Goal: Entertainment & Leisure: Consume media (video, audio)

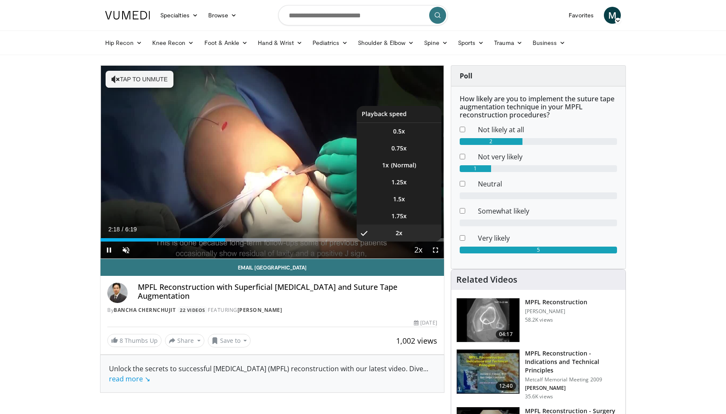
click at [420, 248] on span "Video Player" at bounding box center [418, 250] width 12 height 17
click at [417, 249] on span "Video Player" at bounding box center [418, 250] width 12 height 17
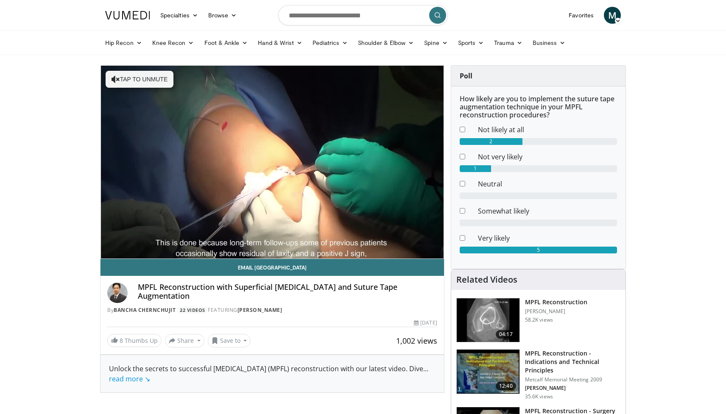
click at [417, 249] on div "10 seconds Tap to unmute" at bounding box center [271, 162] width 343 height 193
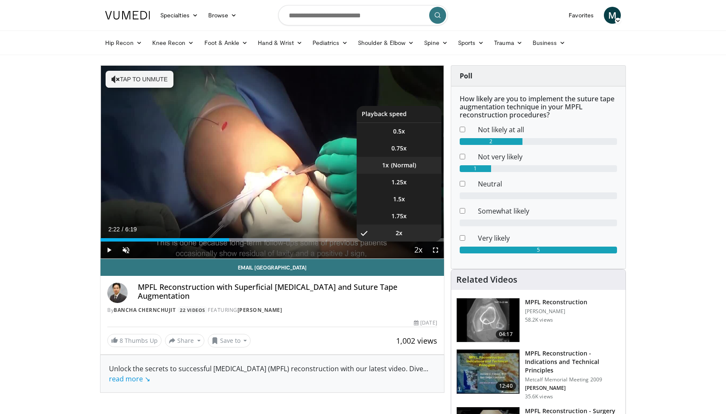
click at [386, 161] on span "1x" at bounding box center [385, 165] width 7 height 8
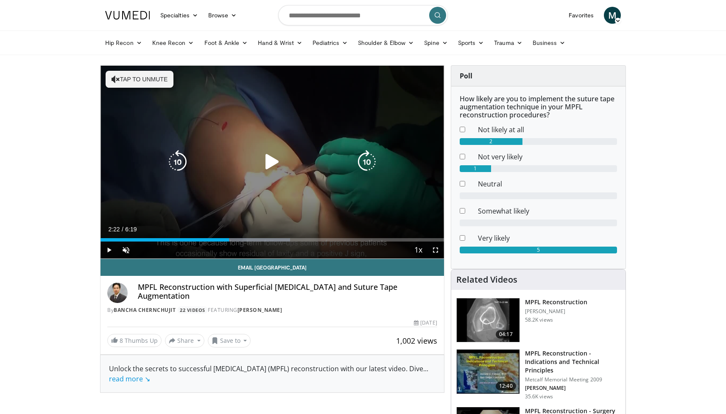
click at [265, 164] on icon "Video Player" at bounding box center [272, 162] width 24 height 24
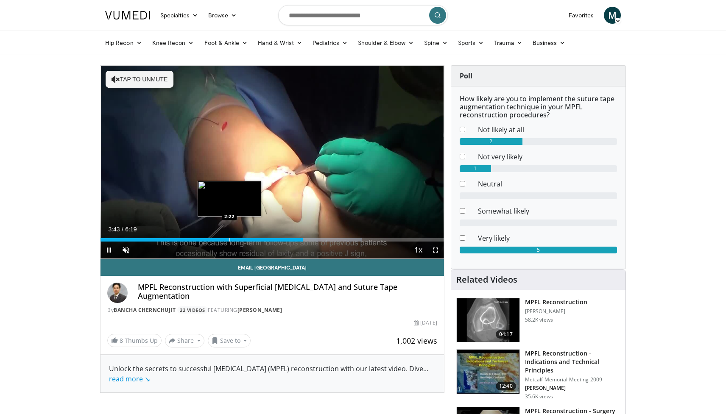
click at [229, 239] on div "Progress Bar" at bounding box center [229, 239] width 1 height 3
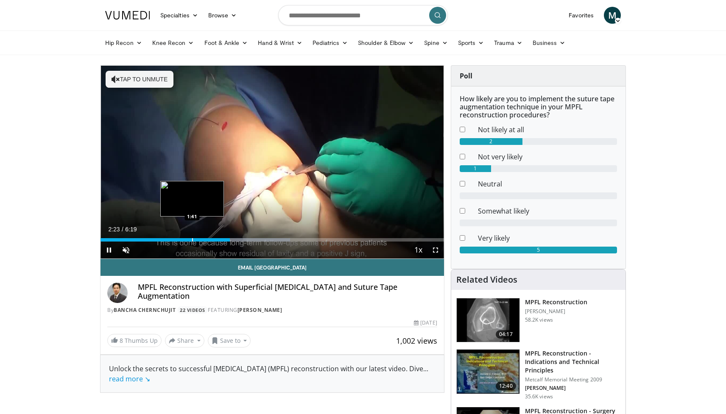
click at [192, 239] on div "Progress Bar" at bounding box center [192, 239] width 1 height 3
click at [172, 239] on div "Progress Bar" at bounding box center [172, 239] width 1 height 3
click at [107, 248] on span "Video Player" at bounding box center [108, 250] width 17 height 17
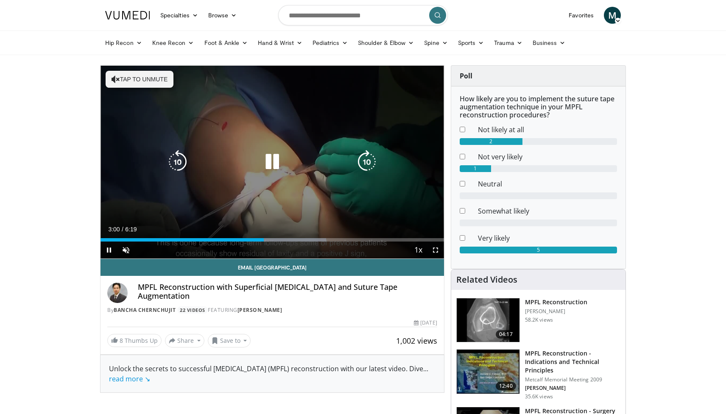
click at [156, 176] on div "10 seconds Tap to unmute" at bounding box center [271, 162] width 343 height 193
